Goal: Task Accomplishment & Management: Manage account settings

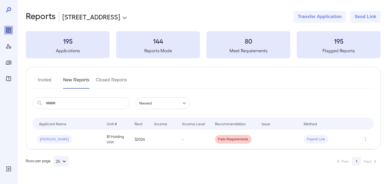
click at [11, 61] on icon "Manage Properties" at bounding box center [8, 62] width 5 height 4
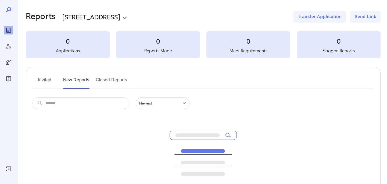
click at [5, 64] on div "Manage Properties" at bounding box center [8, 62] width 9 height 9
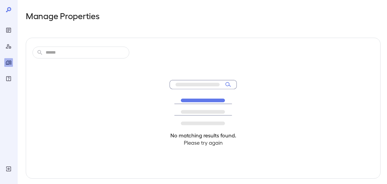
click at [77, 51] on input "text" at bounding box center [88, 53] width 84 height 12
type input "**********"
click at [9, 29] on icon "Reports" at bounding box center [8, 30] width 3 height 3
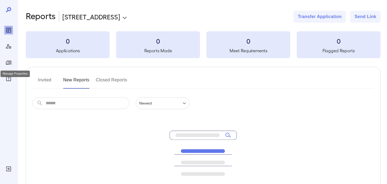
click at [9, 62] on icon "Manage Properties" at bounding box center [8, 62] width 6 height 6
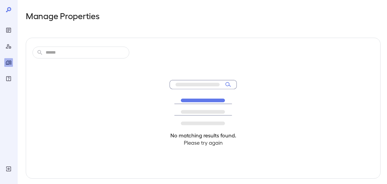
click at [65, 52] on input "text" at bounding box center [88, 53] width 84 height 12
type input "*"
type input "*****"
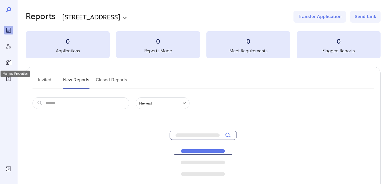
click at [8, 60] on icon "Manage Properties" at bounding box center [8, 62] width 6 height 6
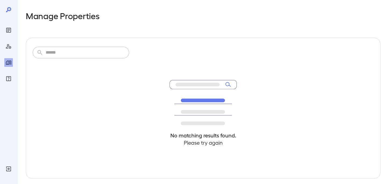
click at [63, 53] on input "text" at bounding box center [88, 53] width 84 height 12
type input "*"
type input "*****"
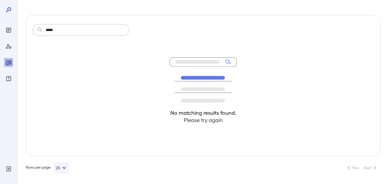
click at [8, 80] on icon "FAQ" at bounding box center [8, 78] width 5 height 5
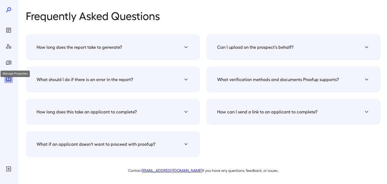
click at [6, 59] on icon "Manage Properties" at bounding box center [8, 62] width 6 height 6
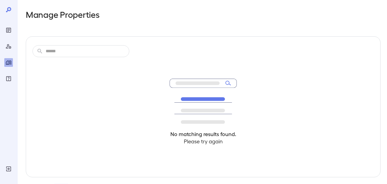
click at [9, 28] on icon "Reports" at bounding box center [8, 30] width 6 height 6
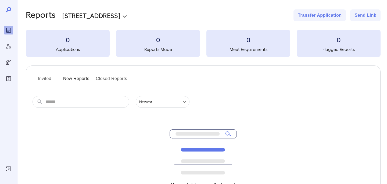
click at [105, 12] on body "**********" at bounding box center [193, 91] width 387 height 184
click at [8, 168] on div at bounding box center [193, 92] width 387 height 184
click at [9, 170] on icon "Log Out" at bounding box center [8, 168] width 6 height 6
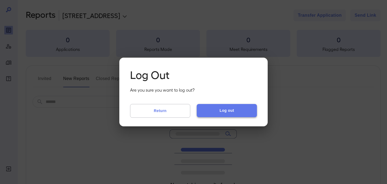
click at [228, 111] on button "Log out" at bounding box center [227, 110] width 60 height 13
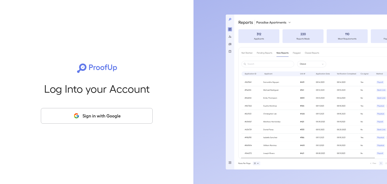
click at [95, 117] on button "Sign in with Google" at bounding box center [97, 116] width 112 height 16
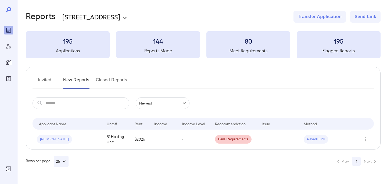
click at [8, 63] on icon "Manage Properties" at bounding box center [8, 62] width 6 height 6
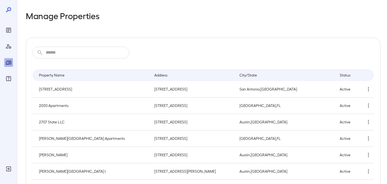
click at [83, 52] on input "text" at bounding box center [88, 53] width 84 height 12
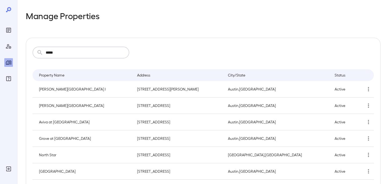
scroll to position [20, 0]
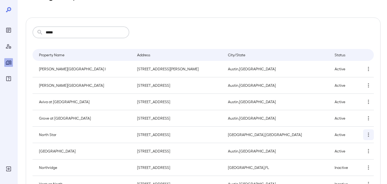
type input "*****"
click at [367, 133] on icon "simple table" at bounding box center [368, 134] width 6 height 6
click at [353, 145] on p "Edit Property" at bounding box center [353, 146] width 21 height 5
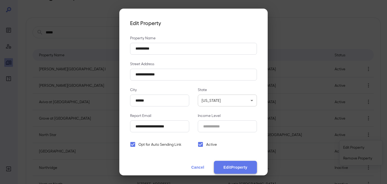
click at [238, 161] on button "Edit Property" at bounding box center [235, 166] width 43 height 13
